Goal: Task Accomplishment & Management: Manage account settings

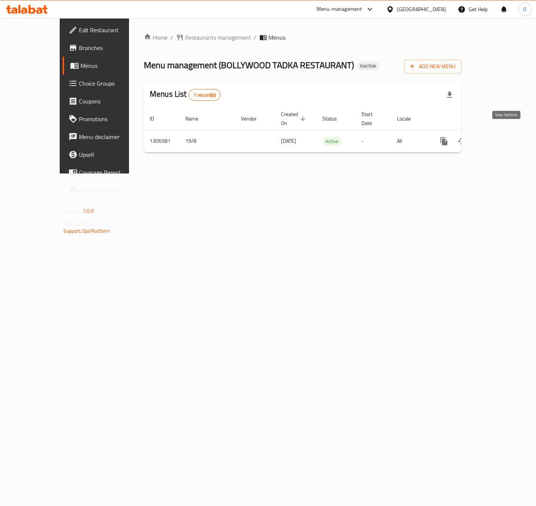
click at [502, 137] on icon "enhanced table" at bounding box center [497, 141] width 9 height 9
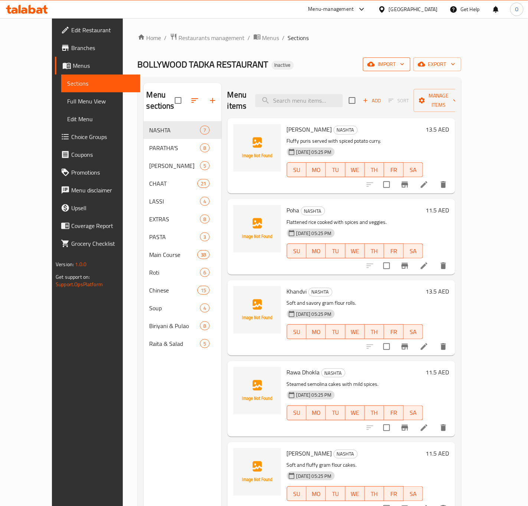
click at [404, 63] on span "import" at bounding box center [387, 64] width 36 height 9
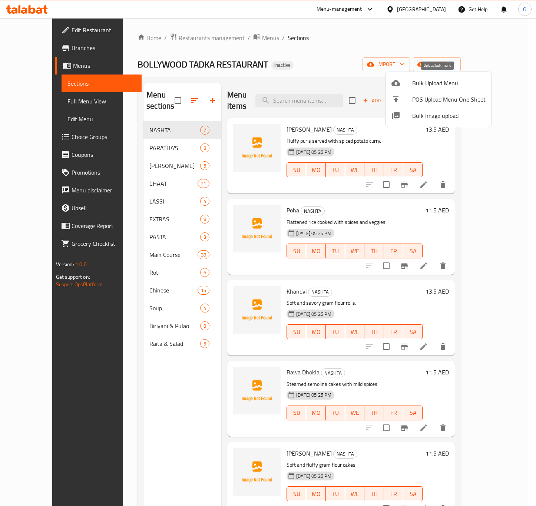
click at [415, 86] on span "Bulk Upload Menu" at bounding box center [448, 83] width 73 height 9
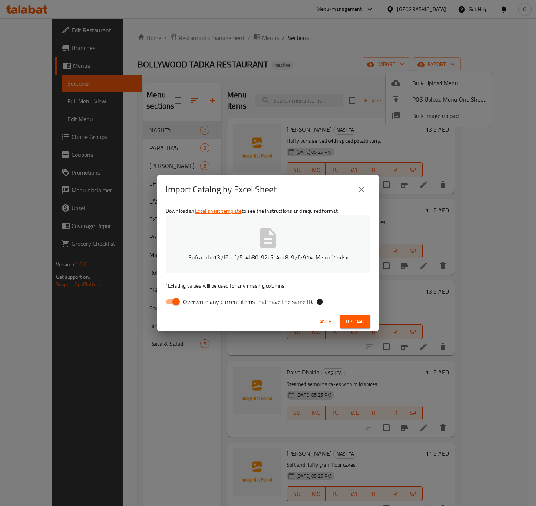
drag, startPoint x: 217, startPoint y: 300, endPoint x: 235, endPoint y: 304, distance: 18.7
click at [217, 300] on span "Overwrite any current items that have the same ID." at bounding box center [248, 301] width 130 height 9
click at [197, 300] on input "Overwrite any current items that have the same ID." at bounding box center [176, 302] width 42 height 14
checkbox input "false"
click at [354, 322] on span "Upload" at bounding box center [355, 321] width 19 height 9
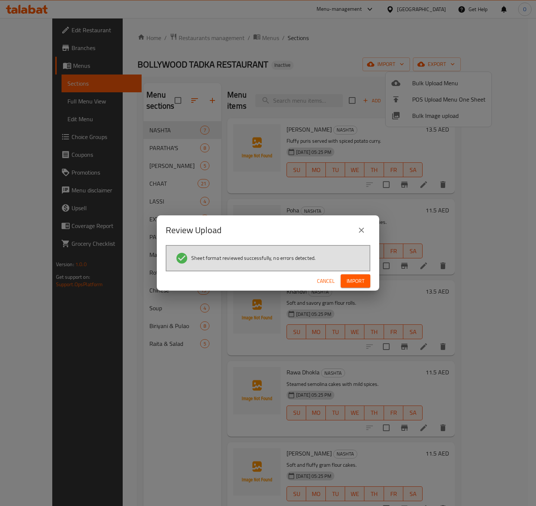
click at [346, 283] on button "Import" at bounding box center [356, 281] width 30 height 14
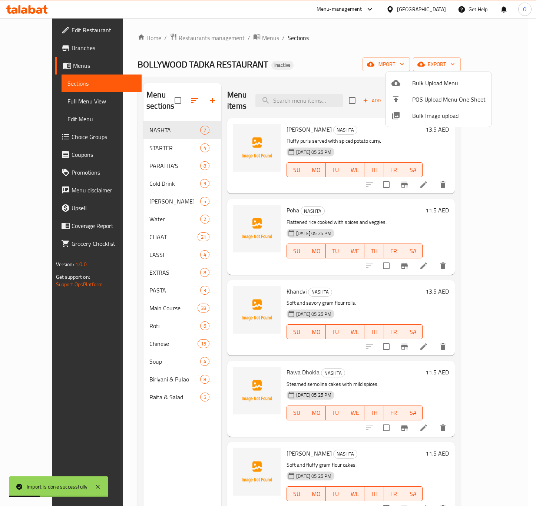
click at [177, 98] on div at bounding box center [268, 253] width 536 height 506
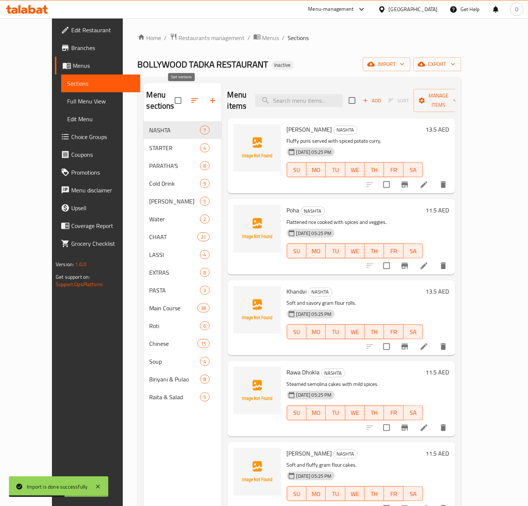
click at [186, 102] on button "button" at bounding box center [195, 101] width 18 height 18
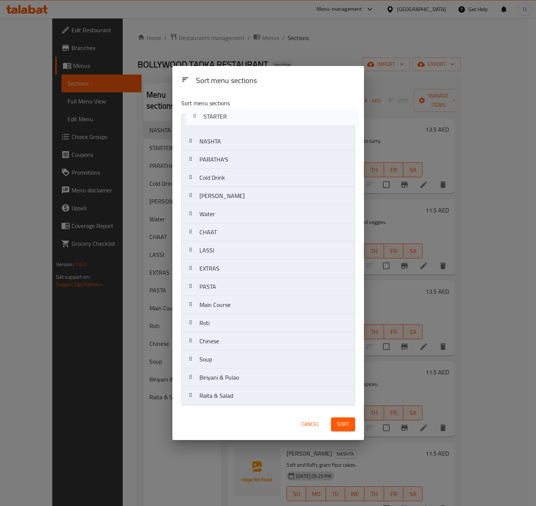
drag, startPoint x: 202, startPoint y: 143, endPoint x: 206, endPoint y: 117, distance: 26.3
click at [206, 117] on nav "NASHTA STARTER PARATHA'S Cold Drink THALI’S Water CHAAT LASSI EXTRAS PASTA Main…" at bounding box center [268, 260] width 174 height 292
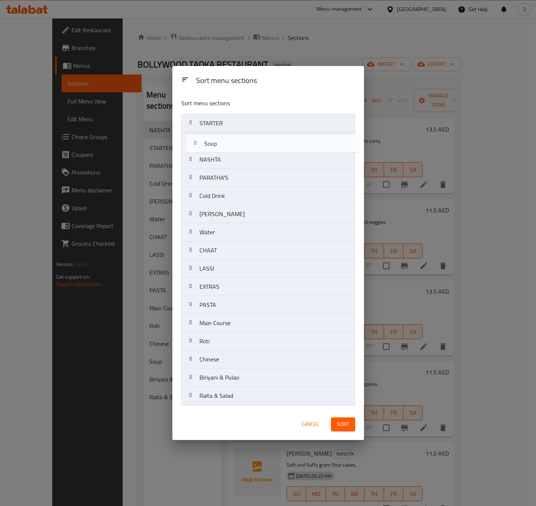
drag, startPoint x: 201, startPoint y: 368, endPoint x: 206, endPoint y: 146, distance: 222.6
click at [206, 146] on nav "STARTER NASHTA PARATHA'S Cold Drink THALI’S Water CHAAT LASSI EXTRAS PASTA Main…" at bounding box center [268, 260] width 174 height 292
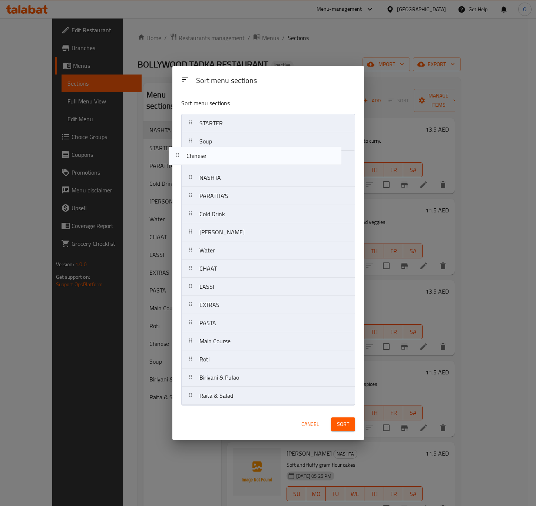
drag, startPoint x: 196, startPoint y: 367, endPoint x: 185, endPoint y: 162, distance: 205.7
click at [185, 162] on nav "STARTER Soup NASHTA PARATHA'S Cold Drink THALI’S Water CHAAT LASSI EXTRAS PASTA…" at bounding box center [268, 260] width 174 height 292
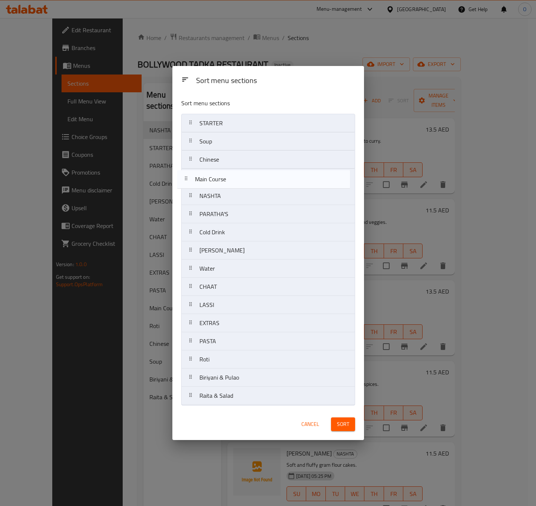
drag, startPoint x: 225, startPoint y: 343, endPoint x: 220, endPoint y: 177, distance: 165.5
click at [220, 177] on nav "STARTER Soup Chinese NASHTA PARATHA'S Cold Drink THALI’S Water CHAAT LASSI EXTR…" at bounding box center [268, 260] width 174 height 292
drag, startPoint x: 216, startPoint y: 248, endPoint x: 214, endPoint y: 168, distance: 80.1
click at [214, 168] on nav "STARTER Soup Chinese Main Course NASHTA PARATHA'S Cold Drink THALI’S Water CHAA…" at bounding box center [268, 260] width 174 height 292
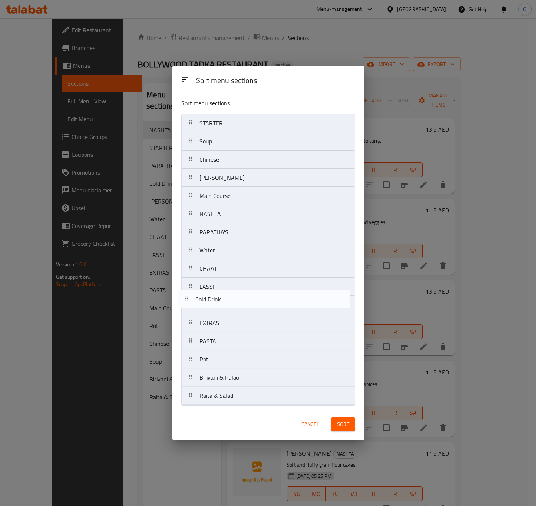
drag, startPoint x: 210, startPoint y: 251, endPoint x: 206, endPoint y: 304, distance: 53.2
click at [206, 304] on nav "STARTER Soup Chinese THALI’S Main Course NASHTA PARATHA'S Cold Drink Water CHAA…" at bounding box center [268, 260] width 174 height 292
drag, startPoint x: 210, startPoint y: 254, endPoint x: 210, endPoint y: 308, distance: 54.1
click at [210, 308] on nav "STARTER Soup Chinese THALI’S Main Course NASHTA PARATHA'S Water CHAAT LASSI Col…" at bounding box center [268, 260] width 174 height 292
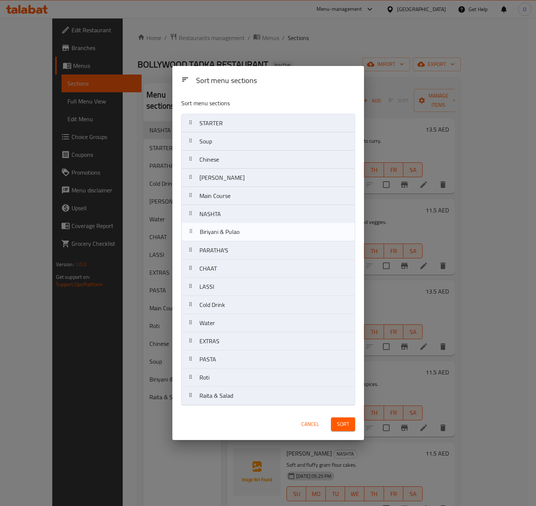
drag, startPoint x: 211, startPoint y: 385, endPoint x: 212, endPoint y: 236, distance: 148.7
click at [212, 236] on nav "STARTER Soup Chinese THALI’S Main Course NASHTA PARATHA'S CHAAT LASSI Cold Drin…" at bounding box center [268, 260] width 174 height 292
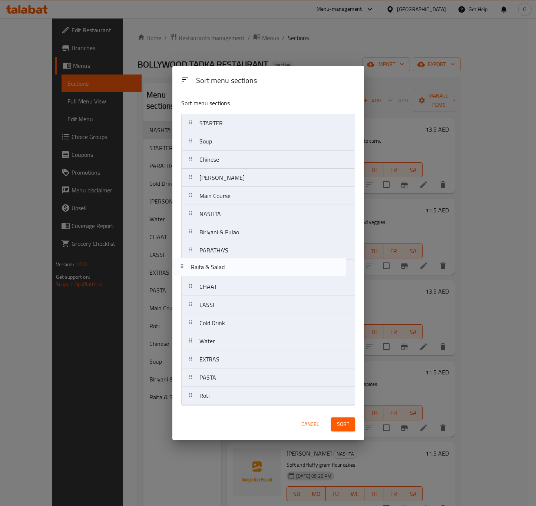
drag, startPoint x: 214, startPoint y: 401, endPoint x: 206, endPoint y: 266, distance: 134.9
click at [206, 266] on nav "STARTER Soup Chinese THALI’S Main Course NASHTA Biriyani & Pulao PARATHA'S CHAA…" at bounding box center [268, 260] width 174 height 292
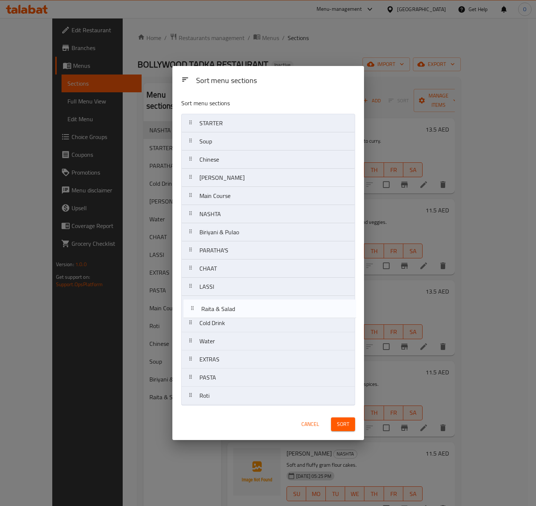
drag, startPoint x: 219, startPoint y: 267, endPoint x: 219, endPoint y: 309, distance: 42.3
click at [219, 309] on nav "STARTER Soup Chinese THALI’S Main Course NASHTA Biriyani & Pulao PARATHA'S Rait…" at bounding box center [268, 260] width 174 height 292
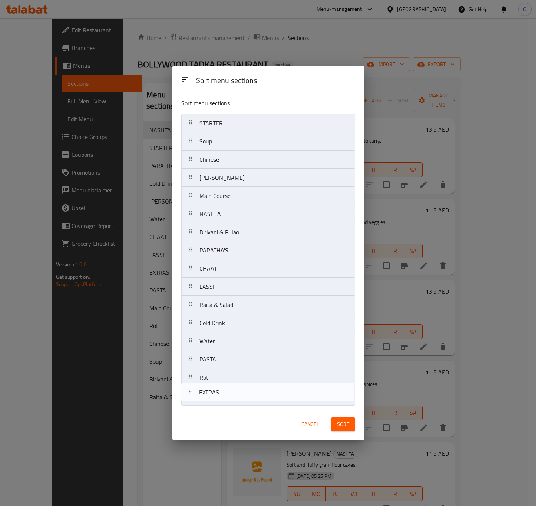
drag, startPoint x: 215, startPoint y: 367, endPoint x: 215, endPoint y: 406, distance: 38.9
click at [215, 405] on nav "STARTER Soup Chinese THALI’S Main Course NASHTA Biriyani & Pulao PARATHA'S CHAA…" at bounding box center [268, 260] width 174 height 292
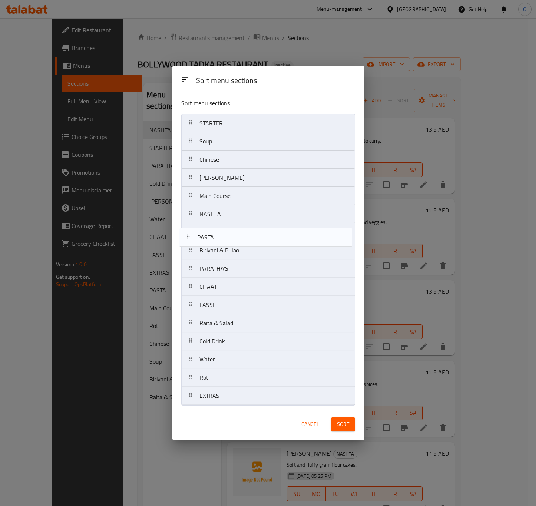
drag, startPoint x: 223, startPoint y: 359, endPoint x: 222, endPoint y: 231, distance: 128.0
click at [222, 231] on nav "STARTER Soup Chinese THALI’S Main Course NASHTA Biriyani & Pulao PARATHA'S CHAA…" at bounding box center [268, 260] width 174 height 292
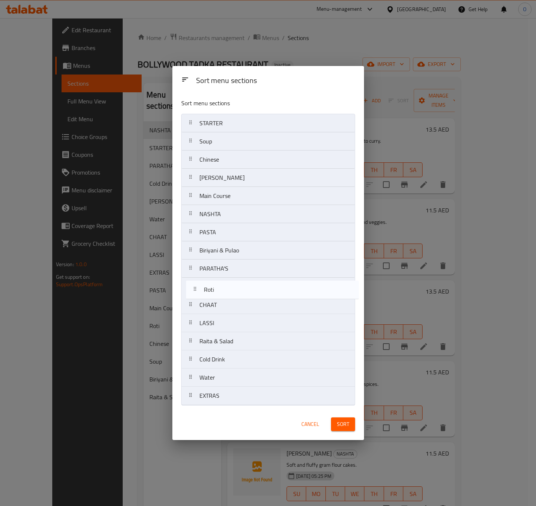
drag, startPoint x: 198, startPoint y: 379, endPoint x: 204, endPoint y: 287, distance: 92.5
click at [204, 287] on nav "STARTER Soup Chinese THALI’S Main Course NASHTA PASTA Biriyani & Pulao PARATHA'…" at bounding box center [268, 260] width 174 height 292
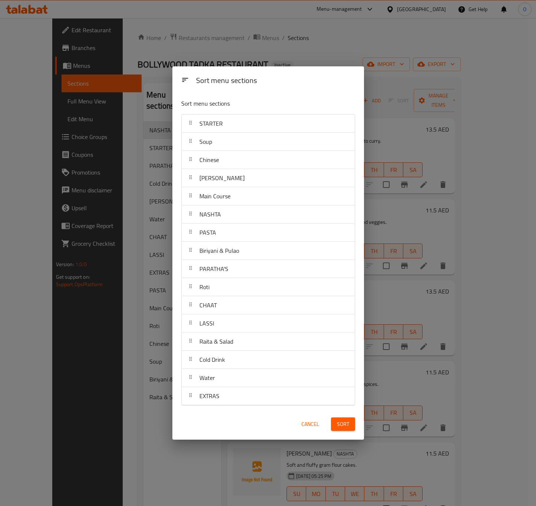
click at [353, 431] on button "Sort" at bounding box center [343, 425] width 24 height 14
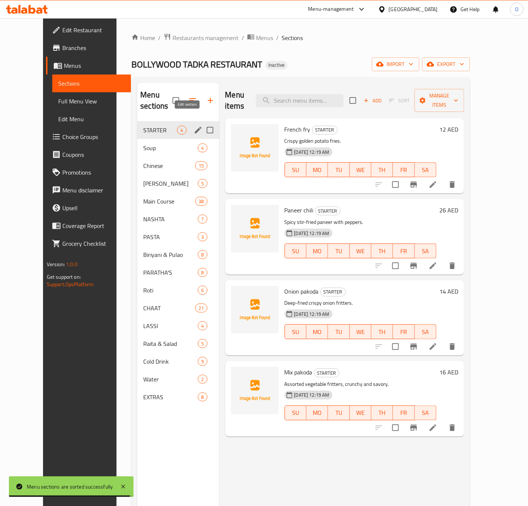
click at [194, 126] on icon "edit" at bounding box center [198, 130] width 9 height 9
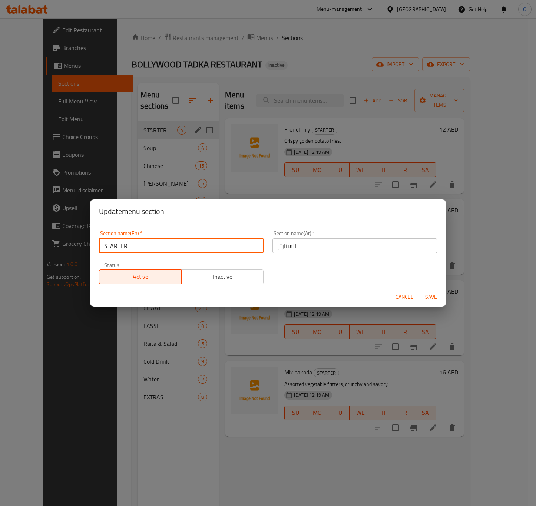
click at [130, 251] on input "STARTER" at bounding box center [181, 245] width 165 height 15
click at [181, 248] on input "Starter" at bounding box center [181, 245] width 165 height 15
type input "Starters"
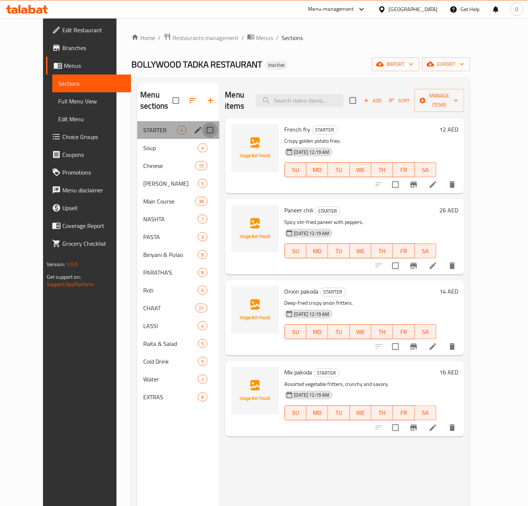
click at [202, 122] on input "Menu sections" at bounding box center [210, 130] width 16 height 16
checkbox input "true"
click at [194, 127] on icon "edit" at bounding box center [198, 130] width 9 height 9
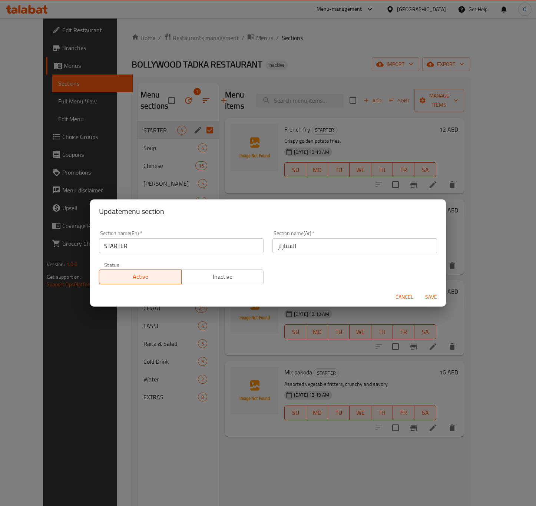
click at [228, 237] on div "Section name(En)   * STARTER Section name(En) *" at bounding box center [181, 242] width 165 height 23
click at [227, 238] on input "STARTER" at bounding box center [181, 245] width 165 height 15
type input "Starters"
click at [294, 250] on input "الستارتر" at bounding box center [355, 245] width 165 height 15
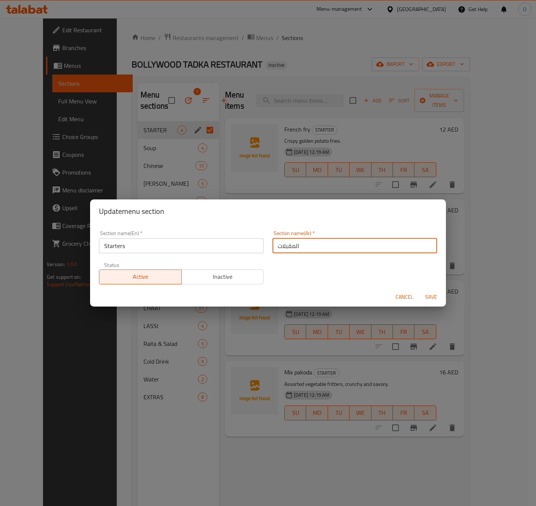
type input "المقبلات"
click at [426, 293] on span "Save" at bounding box center [431, 297] width 18 height 9
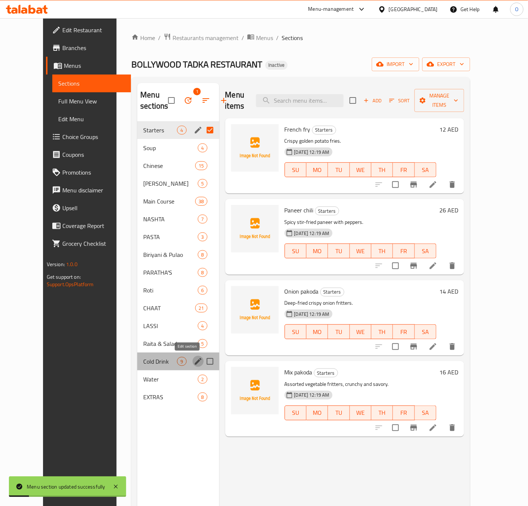
click at [195, 360] on icon "edit" at bounding box center [198, 361] width 7 height 7
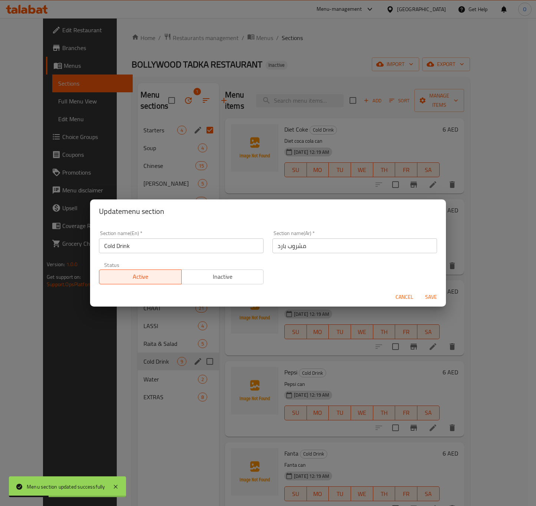
click at [284, 252] on input "مشروب بارد" at bounding box center [355, 245] width 165 height 15
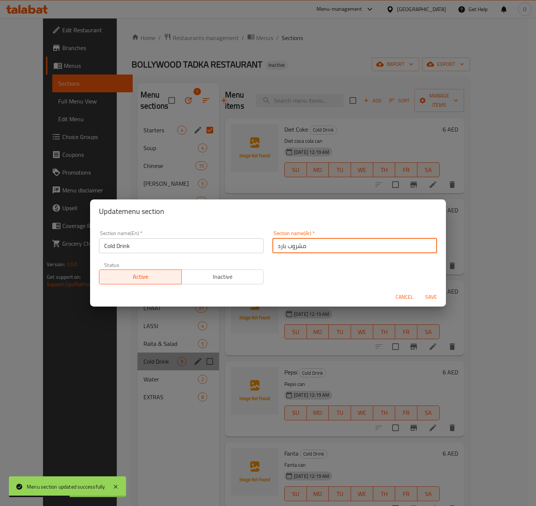
click at [273, 250] on input "مشروب بارد" at bounding box center [355, 245] width 165 height 15
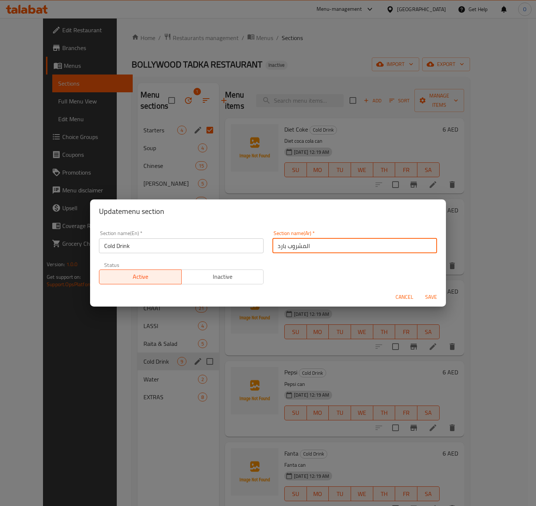
click at [284, 244] on input "المشروب بارد" at bounding box center [355, 245] width 165 height 15
click at [284, 246] on input "المشروب بارد" at bounding box center [355, 245] width 165 height 15
click at [280, 252] on input "المشروب بارد" at bounding box center [355, 245] width 165 height 15
click at [281, 249] on input "المشروب بارد" at bounding box center [355, 245] width 165 height 15
type input "المشروب البارد"
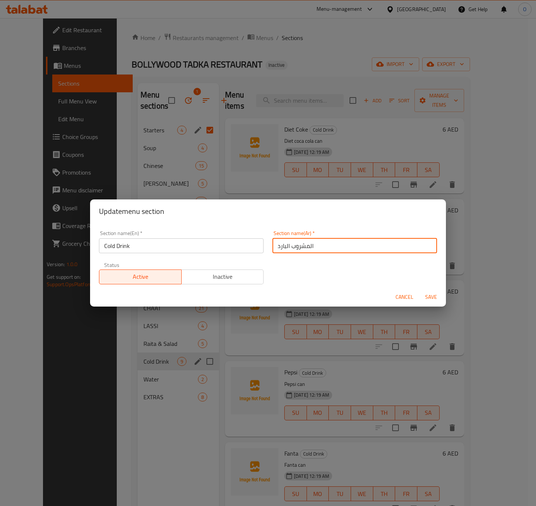
click at [427, 296] on span "Save" at bounding box center [431, 297] width 18 height 9
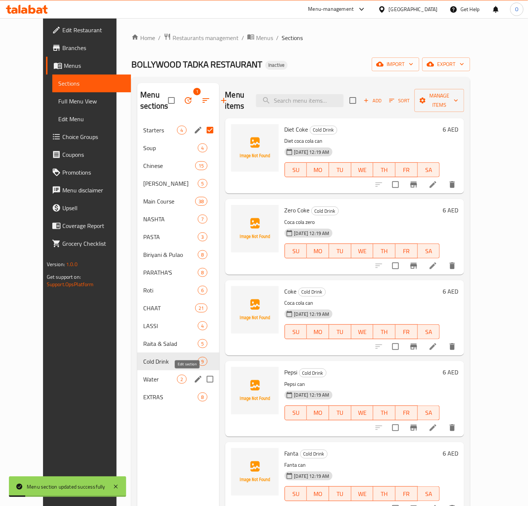
click at [194, 378] on icon "edit" at bounding box center [198, 379] width 9 height 9
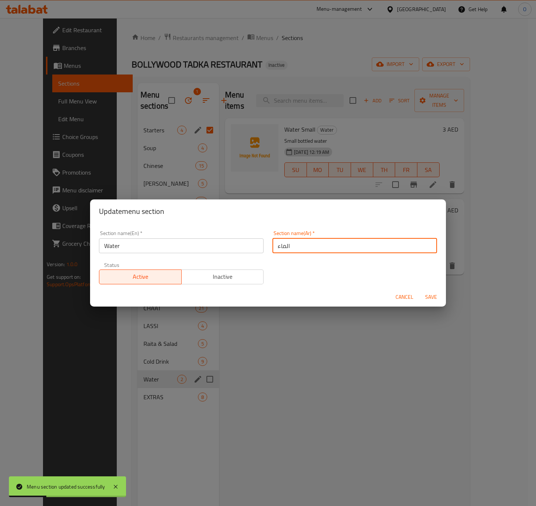
click at [274, 246] on input "الماء" at bounding box center [355, 245] width 165 height 15
click at [330, 261] on div "Section name(En)   * Water Section name(En) * Section name(Ar)   * الماء Sectio…" at bounding box center [268, 257] width 347 height 63
click at [327, 249] on input "الماء" at bounding box center [355, 245] width 165 height 15
type input "المياه"
click at [432, 290] on button "Save" at bounding box center [431, 297] width 24 height 14
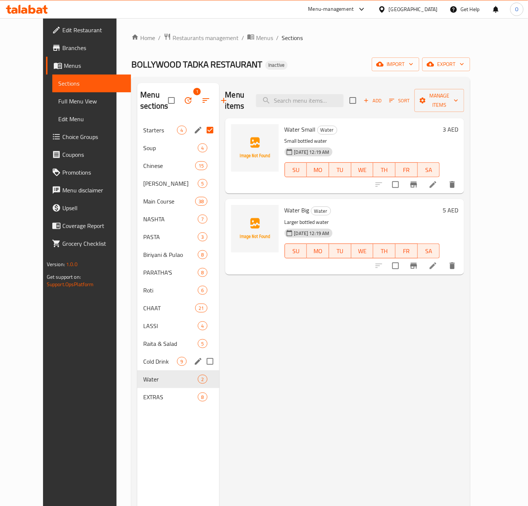
click at [141, 355] on div "Cold Drink 9" at bounding box center [178, 362] width 82 height 18
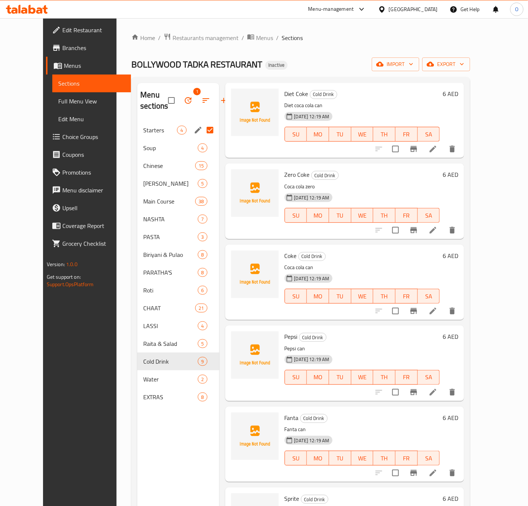
scroll to position [56, 0]
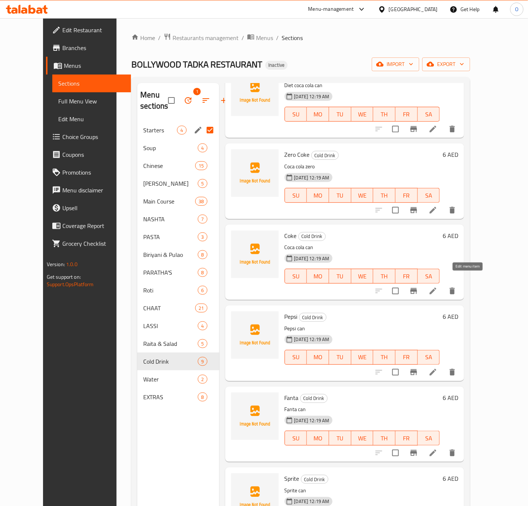
drag, startPoint x: 461, startPoint y: 286, endPoint x: 469, endPoint y: 281, distance: 9.6
drag, startPoint x: 472, startPoint y: 356, endPoint x: 469, endPoint y: 359, distance: 4.5
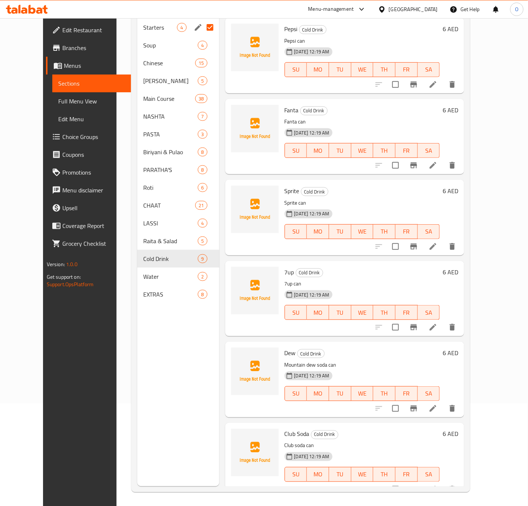
scroll to position [104, 0]
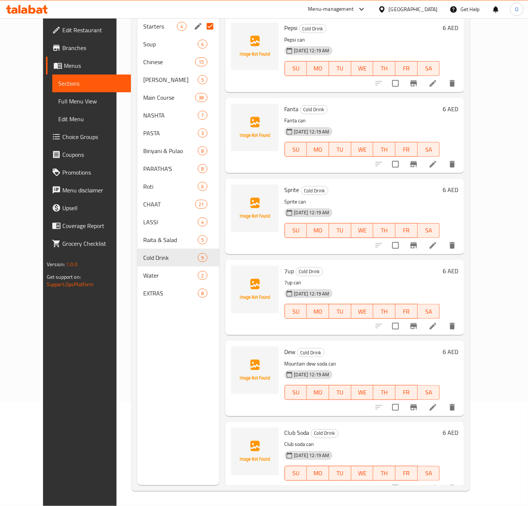
drag, startPoint x: 473, startPoint y: 397, endPoint x: 482, endPoint y: 454, distance: 57.4
click at [458, 454] on div "6 AED" at bounding box center [448, 459] width 19 height 63
drag, startPoint x: 459, startPoint y: 393, endPoint x: 462, endPoint y: 399, distance: 6.6
drag, startPoint x: 462, startPoint y: 399, endPoint x: 467, endPoint y: 399, distance: 5.6
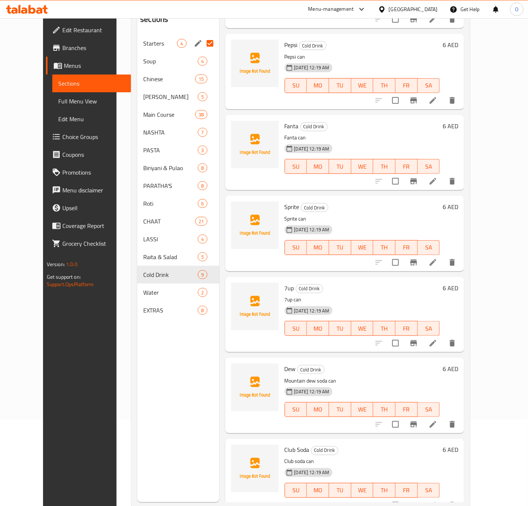
scroll to position [0, 0]
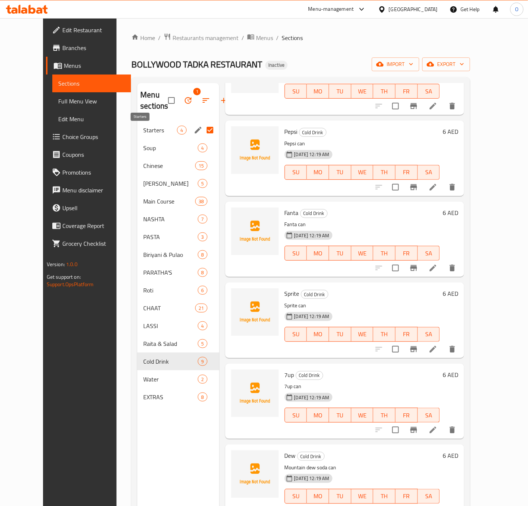
click at [144, 135] on span "Starters" at bounding box center [160, 130] width 34 height 9
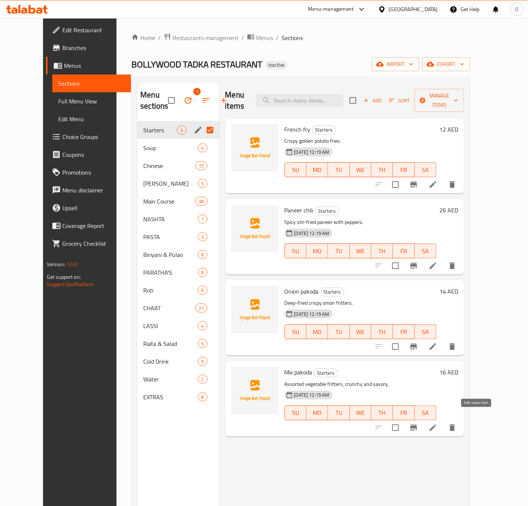
drag, startPoint x: 481, startPoint y: 416, endPoint x: 473, endPoint y: 419, distance: 7.7
click at [52, 107] on link "Full Menu View" at bounding box center [91, 101] width 79 height 18
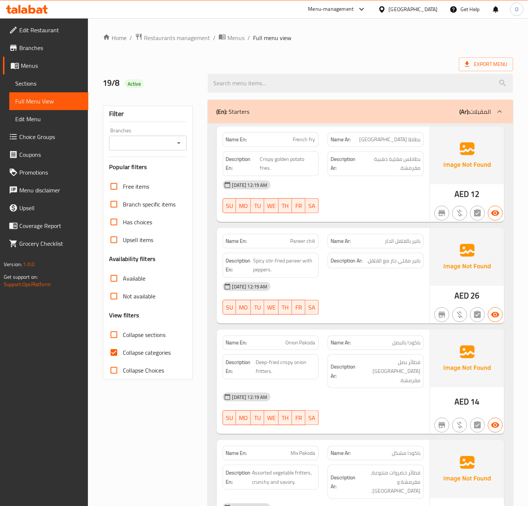
click at [157, 149] on div "Branches" at bounding box center [147, 143] width 77 height 15
click at [145, 142] on input "Branches" at bounding box center [141, 143] width 60 height 10
click at [145, 192] on span "BOLLYWOOD TADKA RESTAURANT, Al Souq Al Kabeer" at bounding box center [147, 184] width 65 height 27
type input "BOLLYWOOD TADKA RESTAURANT, Al Souq Al Kabeer"
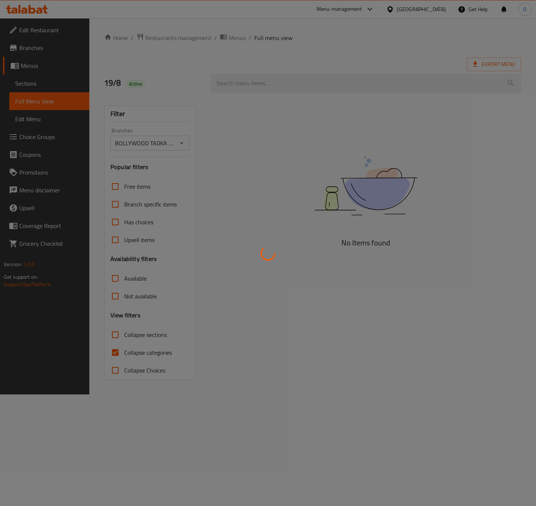
click at [143, 349] on div at bounding box center [268, 253] width 536 height 506
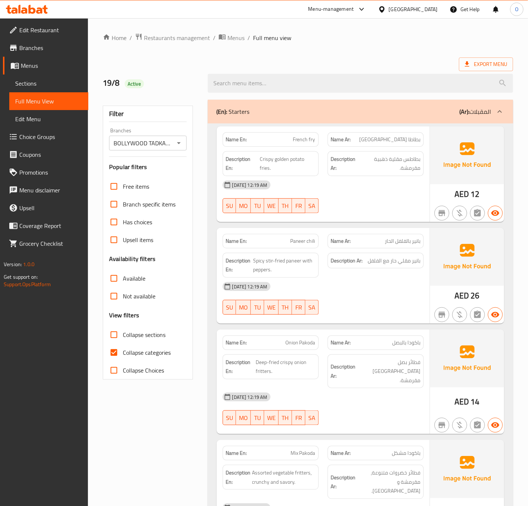
click at [131, 360] on label "Collapse categories" at bounding box center [138, 353] width 66 height 18
click at [123, 360] on input "Collapse categories" at bounding box center [114, 353] width 18 height 18
checkbox input "false"
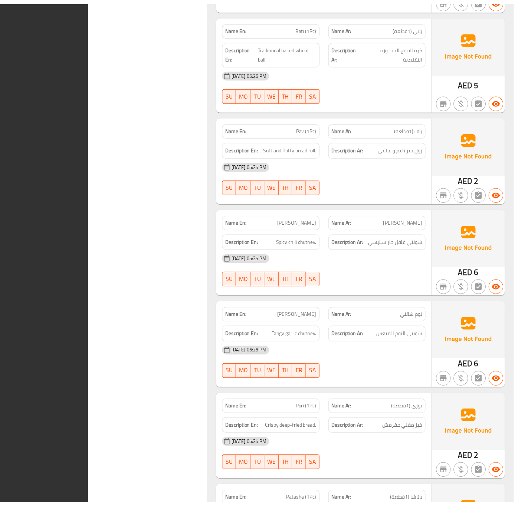
scroll to position [15221, 0]
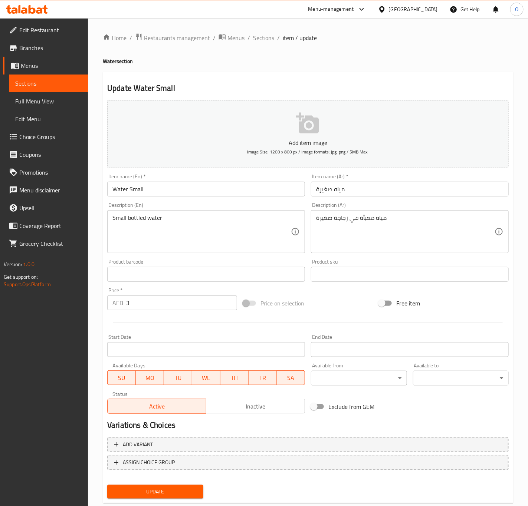
click at [119, 188] on input "Water Small" at bounding box center [206, 189] width 198 height 15
click at [126, 192] on input "Small" at bounding box center [206, 189] width 198 height 15
click at [169, 197] on input "Small" at bounding box center [206, 189] width 198 height 15
paste input "Water"
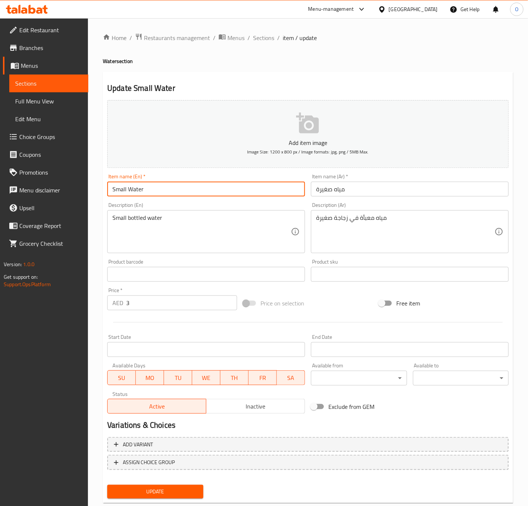
type input "Small Water"
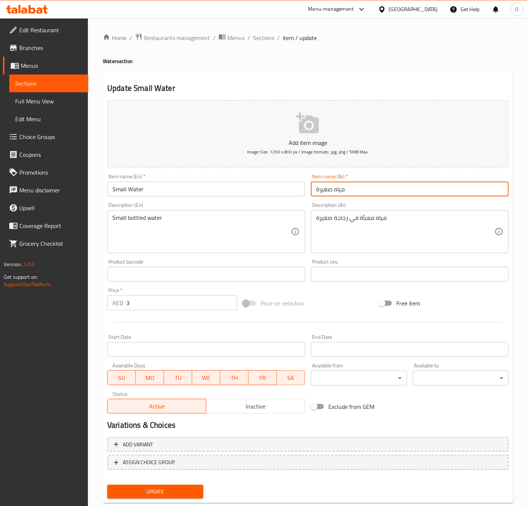
click at [342, 195] on input "مياه صغيرة" at bounding box center [410, 189] width 198 height 15
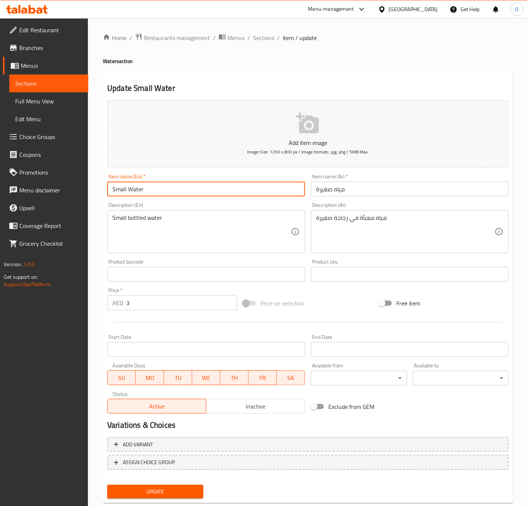
click at [205, 186] on input "Small Water" at bounding box center [206, 189] width 198 height 15
click at [107, 485] on button "Update" at bounding box center [155, 492] width 96 height 14
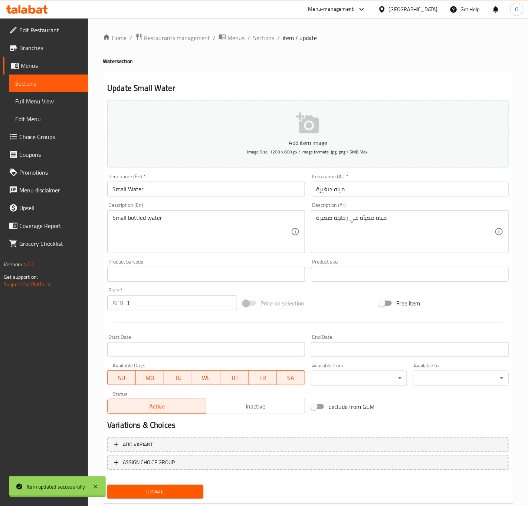
click at [151, 227] on div "Home / Restaurants management / Menus / Sections / item / update Water section …" at bounding box center [308, 271] width 410 height 476
click at [151, 227] on textarea "Small bottled water" at bounding box center [201, 231] width 178 height 35
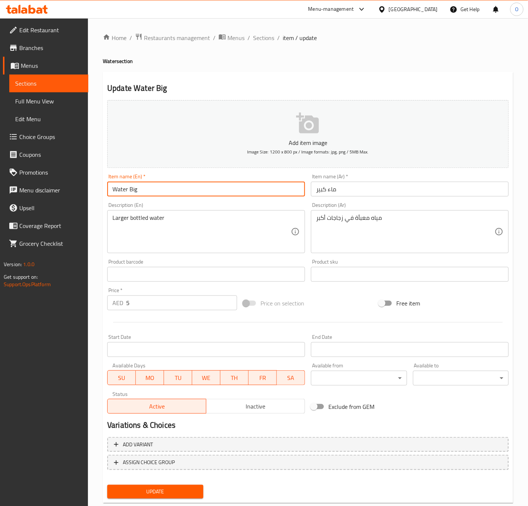
click at [122, 190] on input "Water Big" at bounding box center [206, 189] width 198 height 15
click at [161, 184] on input "Big" at bounding box center [206, 189] width 198 height 15
paste input "Water"
type input "Big Water"
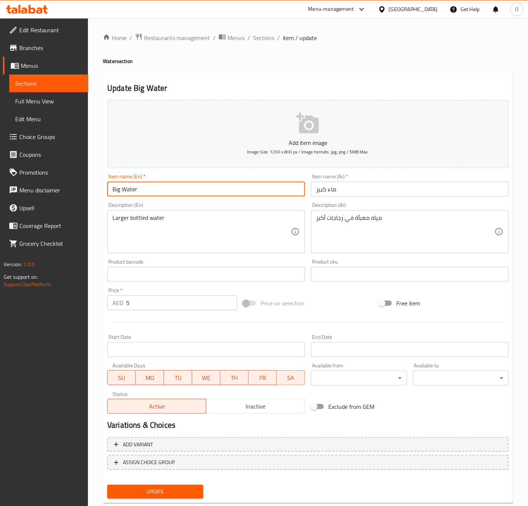
click at [334, 193] on input "ماء كبير" at bounding box center [410, 189] width 198 height 15
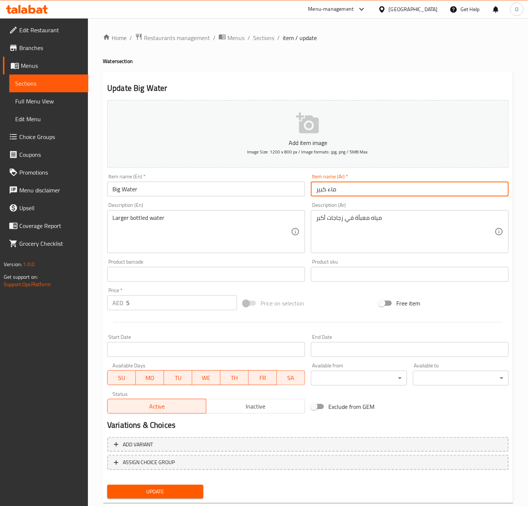
click at [334, 193] on input "ماء كبير" at bounding box center [410, 189] width 198 height 15
paste input "ياه"
click at [351, 192] on input "مياه كبير" at bounding box center [410, 189] width 198 height 15
type input "مياه كبيرة"
click at [198, 185] on input "Big Water" at bounding box center [206, 189] width 198 height 15
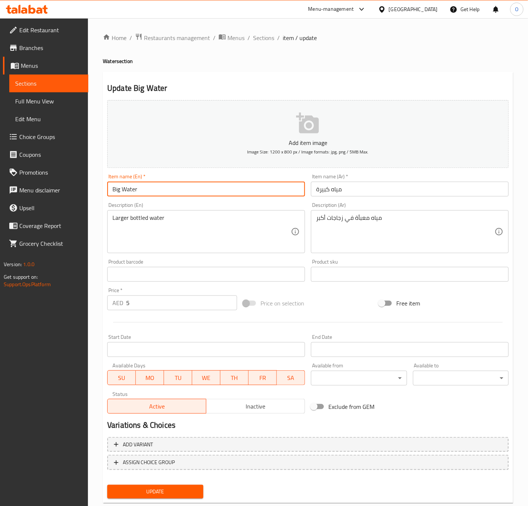
click at [318, 186] on input "مياه كبيرة" at bounding box center [410, 189] width 198 height 15
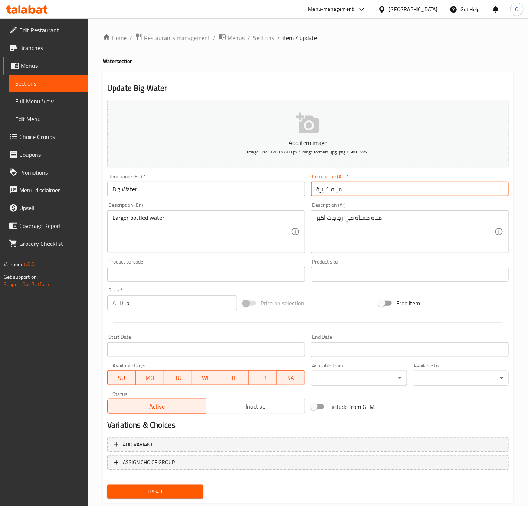
click at [318, 186] on input "مياه كبيرة" at bounding box center [410, 189] width 198 height 15
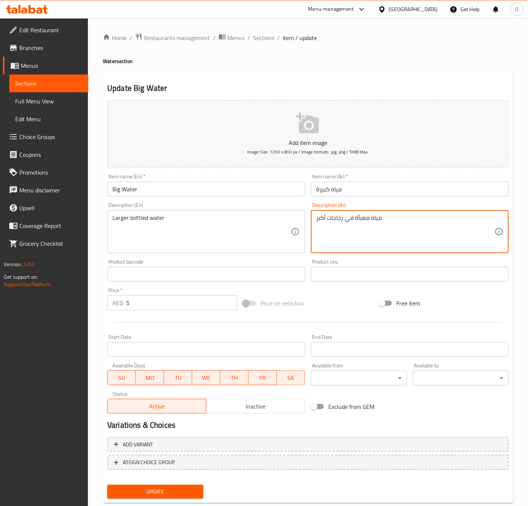
click at [322, 224] on textarea "مياه معبأة في زجاجات أكبر" at bounding box center [405, 231] width 178 height 35
paste textarea "كبيرة"
type textarea "مياه معبأة في زجاجات كبيرة"
click at [238, 187] on input "Big Water" at bounding box center [206, 189] width 198 height 15
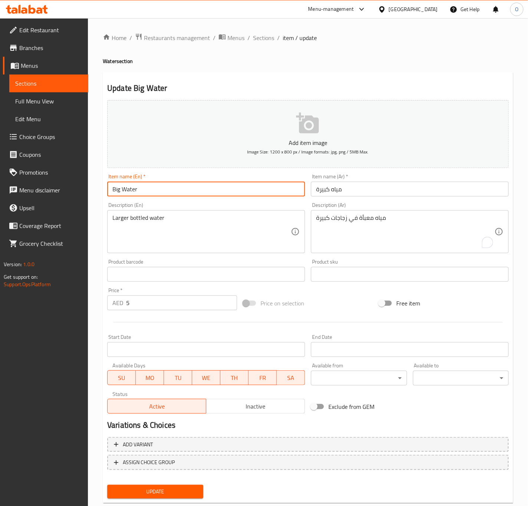
click at [107, 485] on button "Update" at bounding box center [155, 492] width 96 height 14
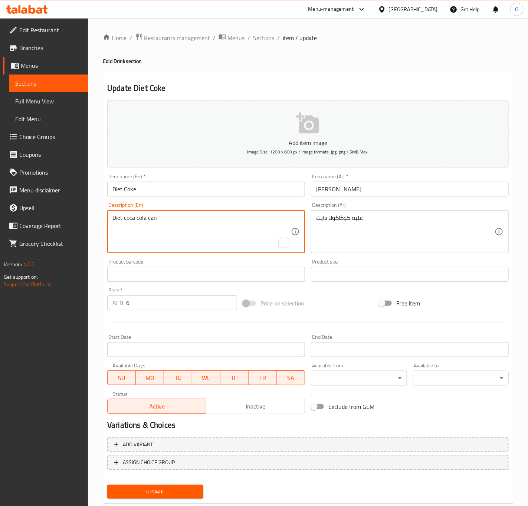
drag, startPoint x: 125, startPoint y: 217, endPoint x: 146, endPoint y: 221, distance: 21.5
paste textarea "Coca-C"
click at [113, 232] on textarea "Diet Coca-Cola can" at bounding box center [201, 231] width 178 height 35
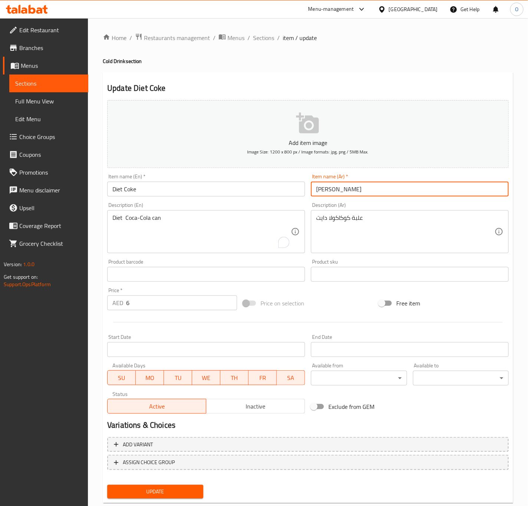
click at [330, 185] on input "[PERSON_NAME]" at bounding box center [410, 189] width 198 height 15
click at [107, 485] on button "Update" at bounding box center [155, 492] width 96 height 14
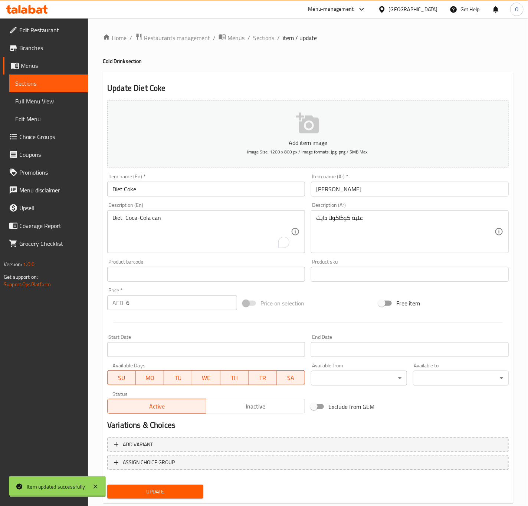
click at [128, 216] on div at bounding box center [264, 253] width 528 height 506
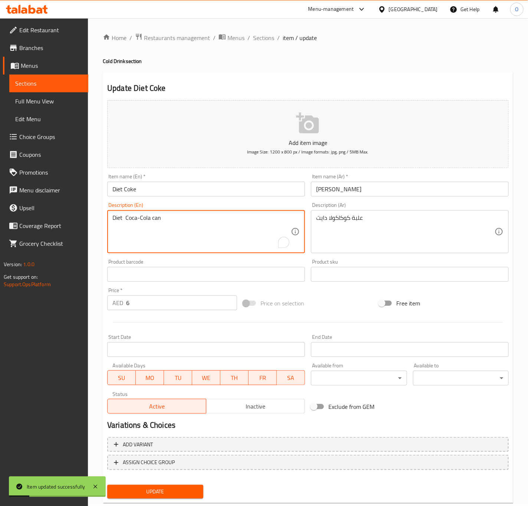
drag, startPoint x: 122, startPoint y: 221, endPoint x: 176, endPoint y: 221, distance: 53.8
click at [138, 217] on textarea "Diet Coca-Cola can" at bounding box center [201, 231] width 178 height 35
click at [122, 221] on textarea "Diet Coca-Cola can" at bounding box center [201, 231] width 178 height 35
type textarea "Diet Coca-Cola can"
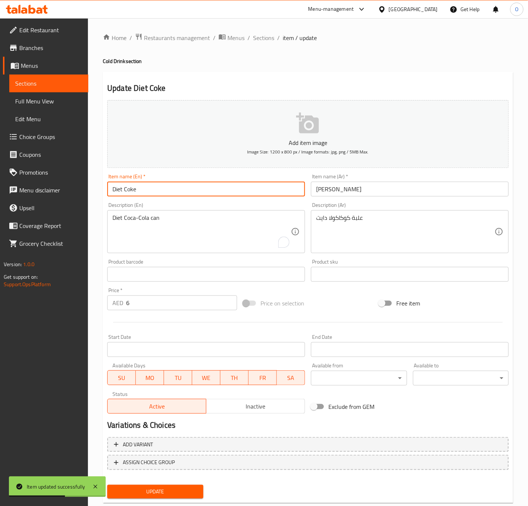
click at [168, 182] on input "Diet Coke" at bounding box center [206, 189] width 198 height 15
click at [107, 485] on button "Update" at bounding box center [155, 492] width 96 height 14
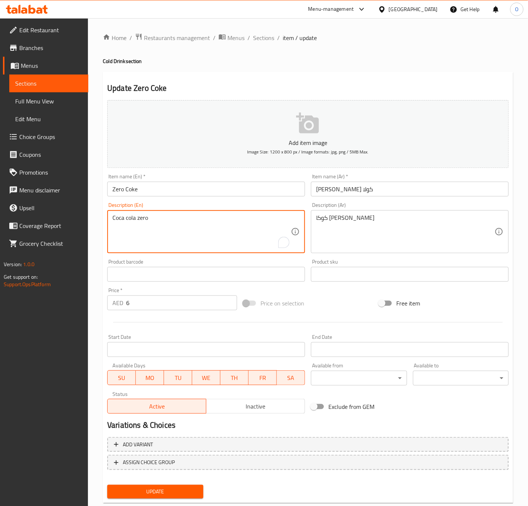
click at [197, 231] on textarea "Coca cola zero" at bounding box center [201, 231] width 178 height 35
paste textarea "Coca-Cola can"
type textarea "Coca-Cola can"
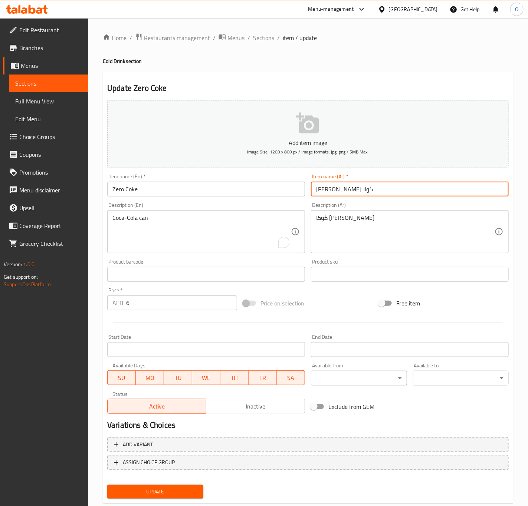
drag, startPoint x: 329, startPoint y: 195, endPoint x: 275, endPoint y: 193, distance: 53.4
click at [275, 193] on div "Add item image Image Size: 1200 x 800 px / Image formats: jpg, png / 5MB Max. I…" at bounding box center [307, 257] width 407 height 320
type input "زيرو كوك"
click at [107, 485] on button "Update" at bounding box center [155, 492] width 96 height 14
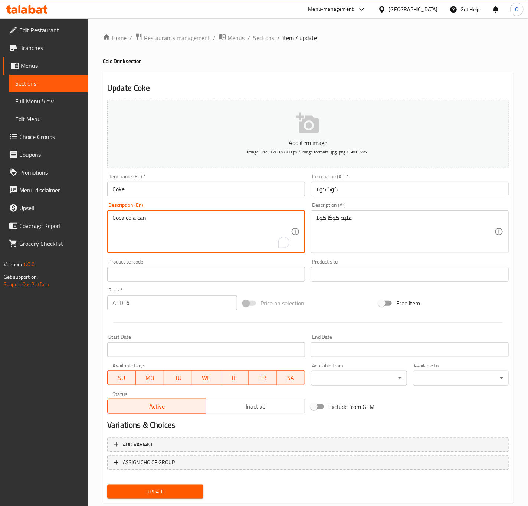
drag, startPoint x: 135, startPoint y: 218, endPoint x: 50, endPoint y: 214, distance: 85.0
paste textarea "Coca-Cola can"
type textarea "Coca-Cola can"
click at [351, 192] on input "كوكاكولا" at bounding box center [410, 189] width 198 height 15
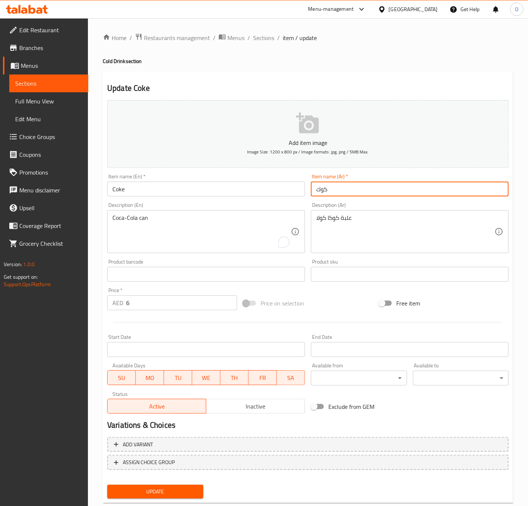
type input "كوك"
click at [107, 485] on button "Update" at bounding box center [155, 492] width 96 height 14
click at [221, 188] on input "Pepsi" at bounding box center [206, 189] width 198 height 15
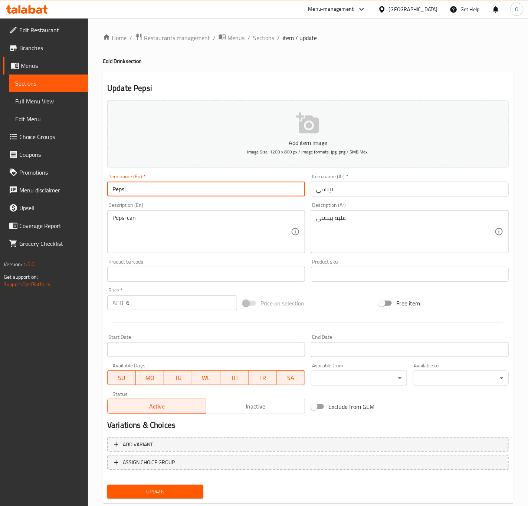
click at [107, 485] on button "Update" at bounding box center [155, 492] width 96 height 14
click at [113, 191] on input "7up" at bounding box center [206, 189] width 198 height 15
click at [116, 190] on input "7up" at bounding box center [206, 189] width 198 height 15
click at [128, 190] on input "7 up" at bounding box center [206, 189] width 198 height 15
type input "7 Up"
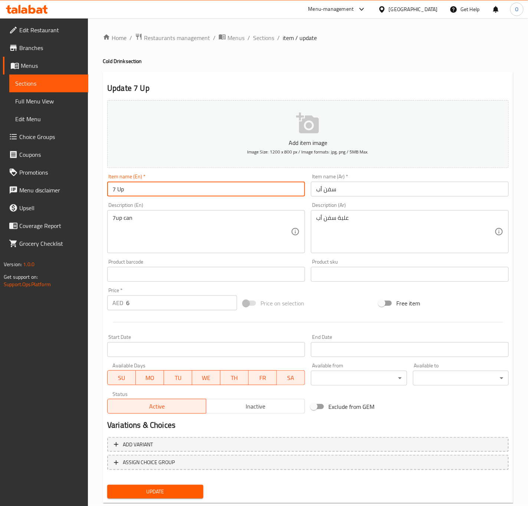
click at [141, 190] on input "7 Up" at bounding box center [206, 189] width 198 height 15
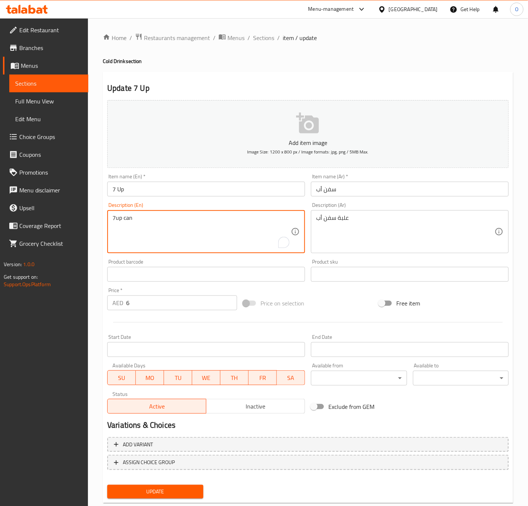
click at [116, 220] on textarea "7up can" at bounding box center [201, 231] width 178 height 35
paste textarea "U"
type textarea "7 Up can"
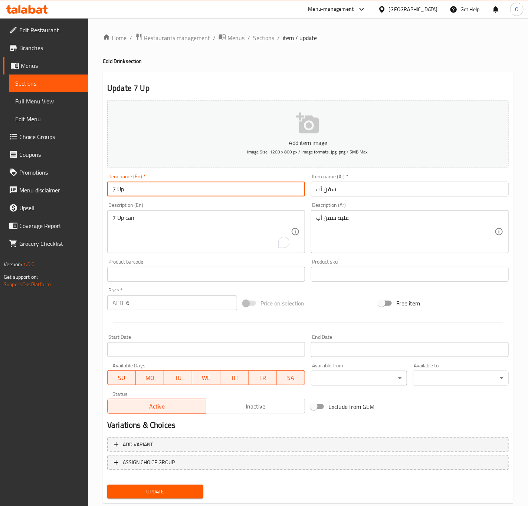
click at [135, 189] on input "7 Up" at bounding box center [206, 189] width 198 height 15
click at [107, 485] on button "Update" at bounding box center [155, 492] width 96 height 14
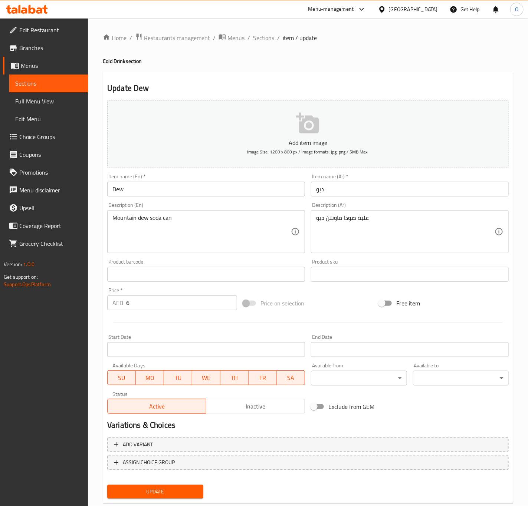
click at [225, 184] on input "Dew" at bounding box center [206, 189] width 198 height 15
click at [107, 485] on button "Update" at bounding box center [155, 492] width 96 height 14
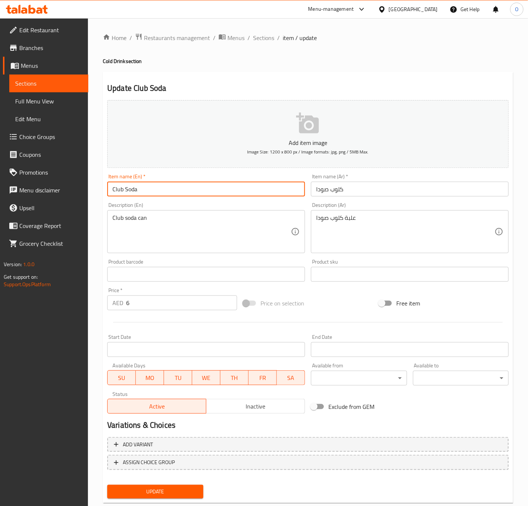
click at [238, 185] on input "Club Soda" at bounding box center [206, 189] width 198 height 15
click at [107, 485] on button "Update" at bounding box center [155, 492] width 96 height 14
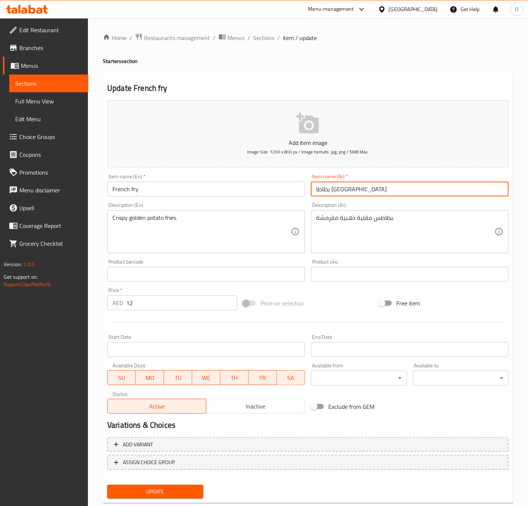
click at [334, 183] on input "بطاطا مقلية" at bounding box center [410, 189] width 198 height 15
click at [347, 191] on input "بطاطا مقلية" at bounding box center [410, 189] width 198 height 15
click at [107, 485] on button "Update" at bounding box center [155, 492] width 96 height 14
click at [325, 192] on input "[PERSON_NAME]" at bounding box center [410, 189] width 198 height 15
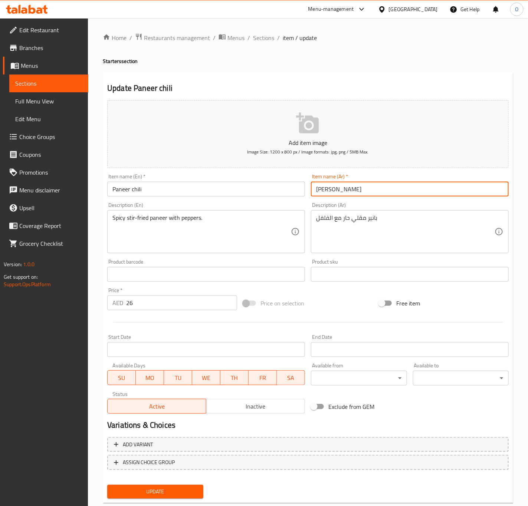
click at [325, 192] on input "[PERSON_NAME]" at bounding box center [410, 189] width 198 height 15
type input "بانير بالفلفل الحار"
click at [185, 190] on input "Paneer chili" at bounding box center [206, 189] width 198 height 15
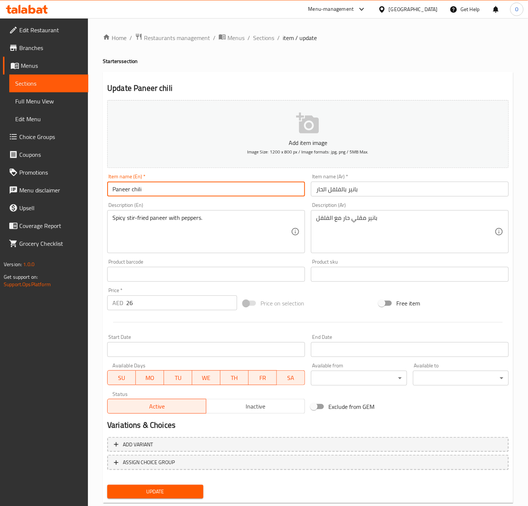
click at [107, 485] on button "Update" at bounding box center [155, 492] width 96 height 14
click at [164, 188] on input "Paneer chili" at bounding box center [206, 189] width 198 height 15
click at [107, 485] on button "Update" at bounding box center [155, 492] width 96 height 14
click at [132, 190] on input "Onion pakoda" at bounding box center [206, 189] width 198 height 15
click at [132, 191] on input "Onion pakoda" at bounding box center [206, 189] width 198 height 15
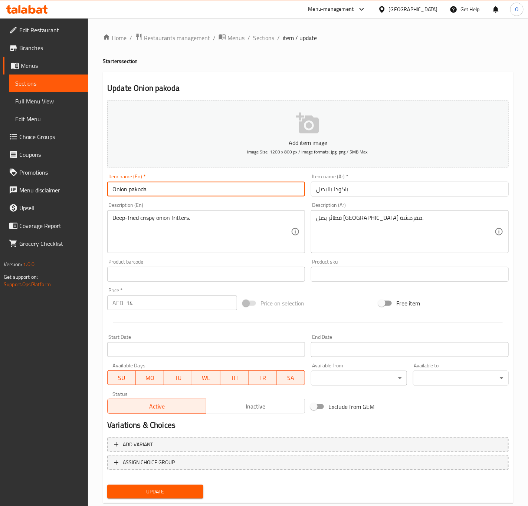
drag, startPoint x: 127, startPoint y: 192, endPoint x: 131, endPoint y: 188, distance: 5.0
click at [131, 188] on input "Onion pakoda" at bounding box center [206, 189] width 198 height 15
type input "Onion Pakoda"
click at [107, 485] on button "Update" at bounding box center [155, 492] width 96 height 14
drag, startPoint x: 125, startPoint y: 191, endPoint x: 122, endPoint y: 195, distance: 4.2
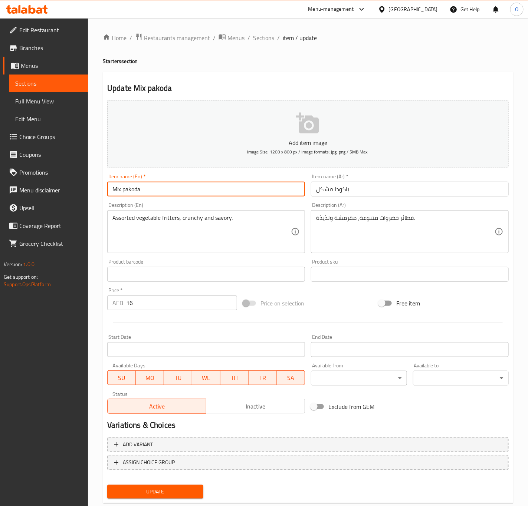
click at [122, 195] on input "Mix pakoda" at bounding box center [206, 189] width 198 height 15
type input "Mix Pakoda"
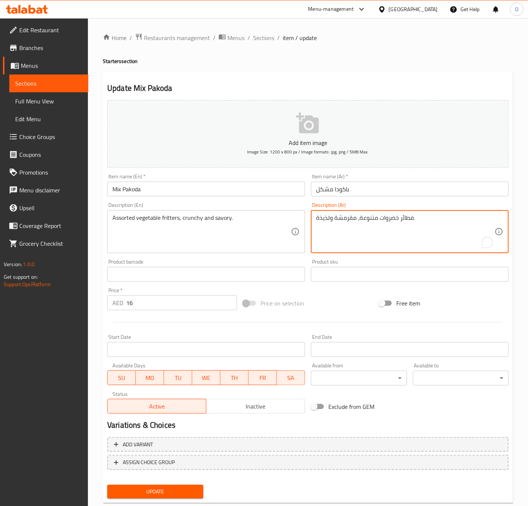
click at [318, 221] on textarea "فطائر خضروات متنوعة، مقرمشة ولذيذة." at bounding box center [405, 231] width 178 height 35
type textarea "فطائر خضروات متنوعة، مقرمشة و [GEOGRAPHIC_DATA]."
click at [248, 192] on input "Mix Pakoda" at bounding box center [206, 189] width 198 height 15
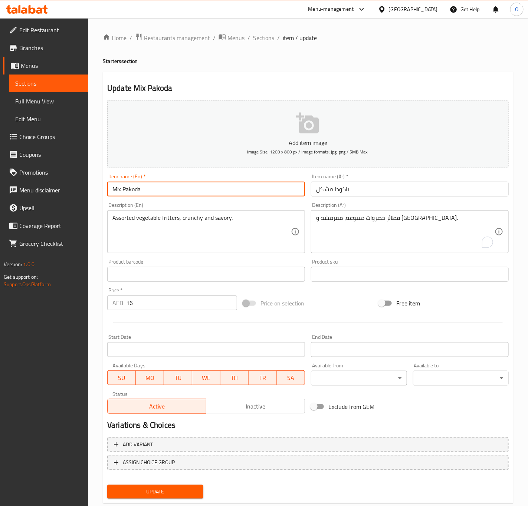
click at [107, 485] on button "Update" at bounding box center [155, 492] width 96 height 14
